Goal: Communication & Community: Participate in discussion

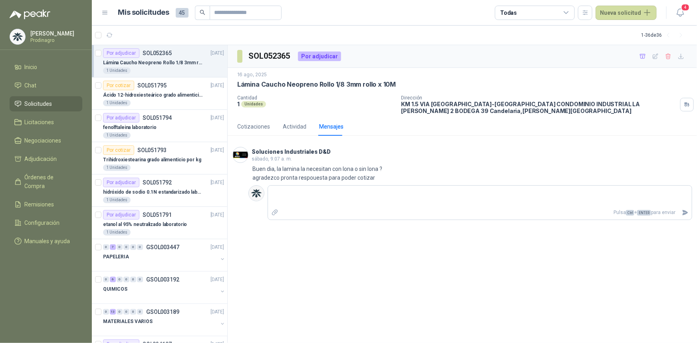
click at [661, 139] on div "Cotizaciones Actividad Mensajes Cotización Producto Precio Flete Entrega Docs C…" at bounding box center [462, 170] width 469 height 107
drag, startPoint x: 27, startPoint y: 68, endPoint x: 34, endPoint y: 76, distance: 11.0
click at [27, 68] on span "Inicio" at bounding box center [31, 67] width 13 height 9
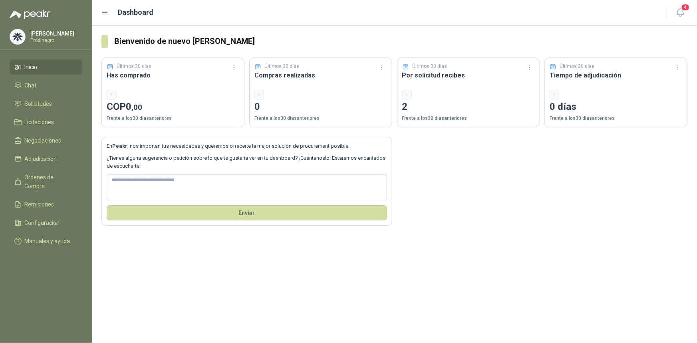
click at [64, 72] on link "Inicio" at bounding box center [46, 67] width 73 height 15
drag, startPoint x: 34, startPoint y: 84, endPoint x: 38, endPoint y: 102, distance: 18.1
click at [34, 85] on span "Chat" at bounding box center [31, 85] width 12 height 9
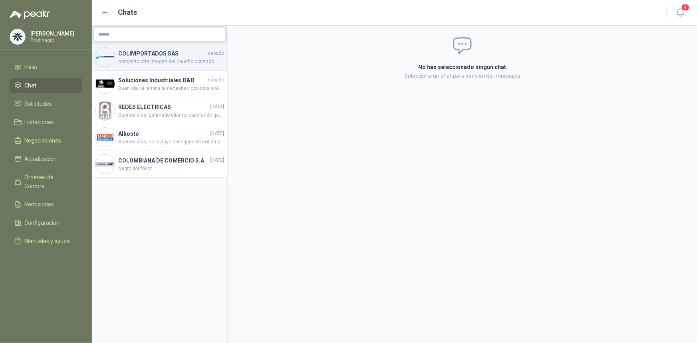
click at [149, 62] on span "comparto otra imagen del caucho cotizado." at bounding box center [171, 62] width 106 height 8
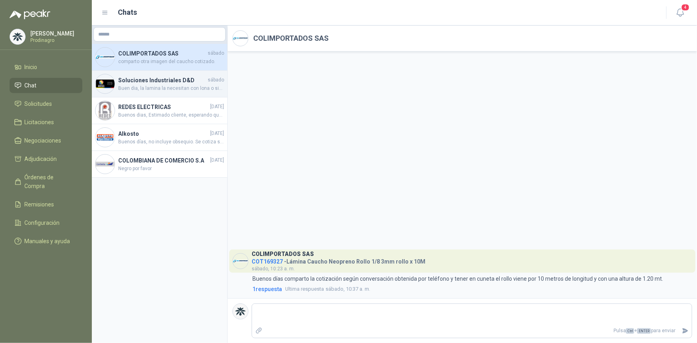
click at [171, 93] on div "Soluciones Industriales D&D [DATE] Buen dia, la lamina la necesitan con lona o …" at bounding box center [159, 84] width 135 height 27
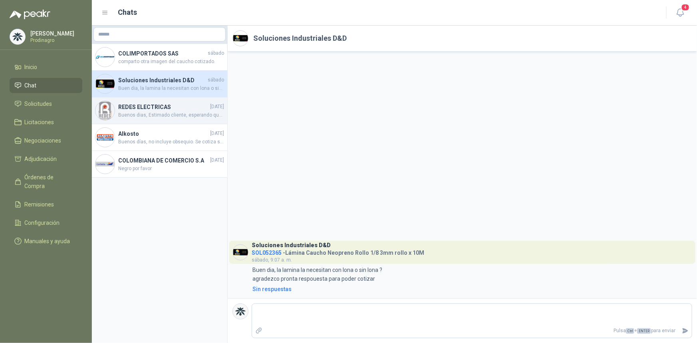
click at [147, 116] on span "Buenos dias, Estimado cliente, esperando que se encuentre bien, informo que los…" at bounding box center [171, 115] width 106 height 8
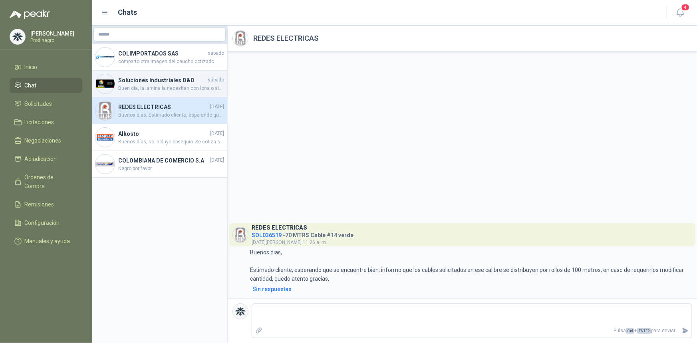
click at [180, 87] on span "Buen dia, la lamina la necesitan con lona o sin lona ? agradezco pronta respoue…" at bounding box center [171, 89] width 106 height 8
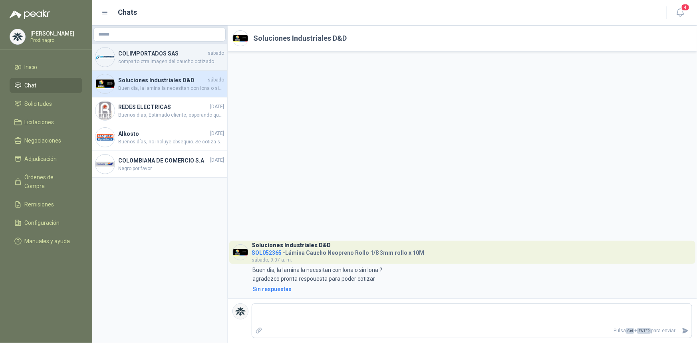
click at [193, 56] on h4 "COLIMPORTADOS SAS" at bounding box center [162, 53] width 88 height 9
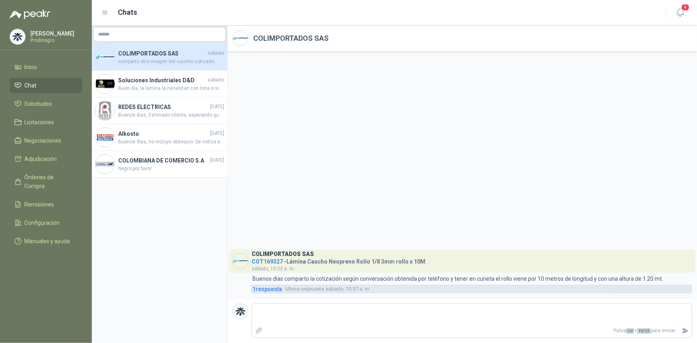
click at [264, 288] on span "1 respuesta" at bounding box center [267, 289] width 30 height 9
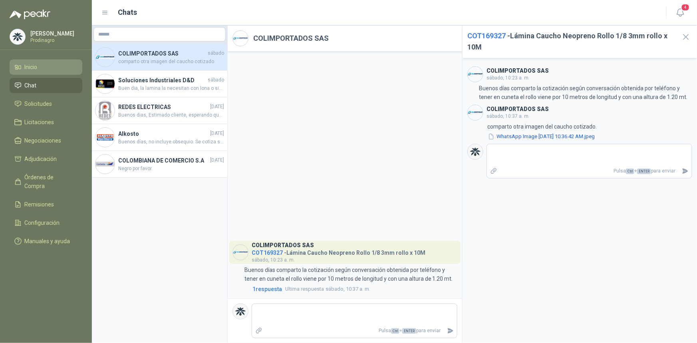
click at [28, 70] on span "Inicio" at bounding box center [31, 67] width 13 height 9
